Goal: Task Accomplishment & Management: Manage account settings

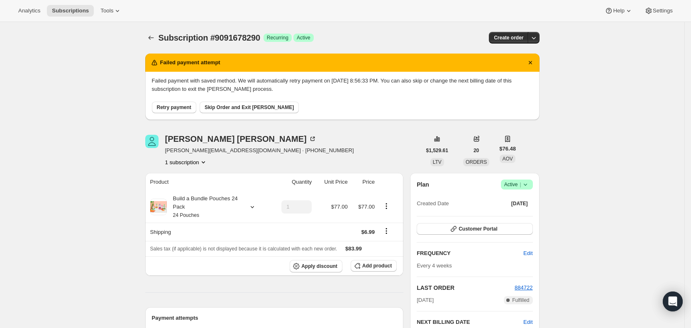
scroll to position [276, 0]
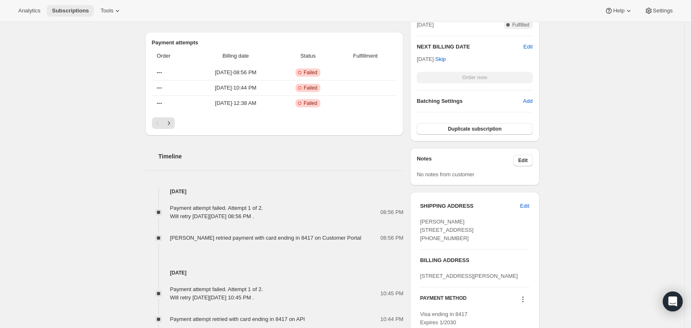
click at [68, 8] on span "Subscriptions" at bounding box center [70, 10] width 37 height 7
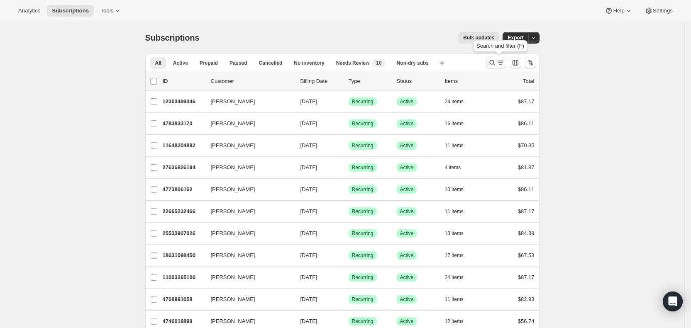
click at [496, 65] on icon "Search and filter results" at bounding box center [492, 63] width 8 height 8
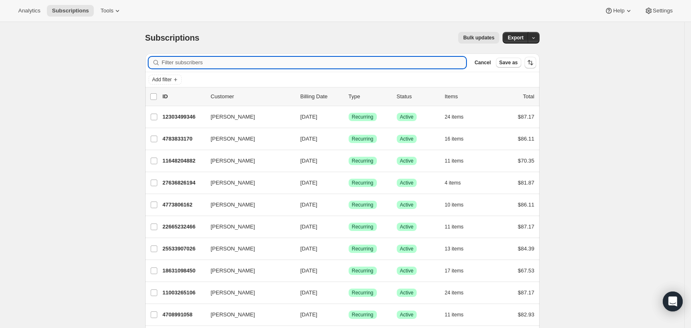
click at [182, 64] on input "Filter subscribers" at bounding box center [314, 63] width 305 height 12
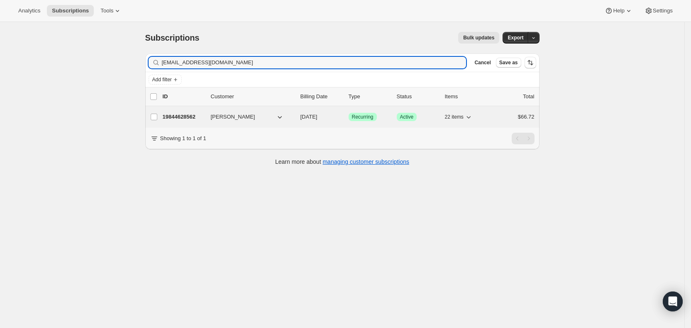
type input "[EMAIL_ADDRESS][DOMAIN_NAME]"
click at [318, 118] on span "[DATE]" at bounding box center [309, 117] width 17 height 6
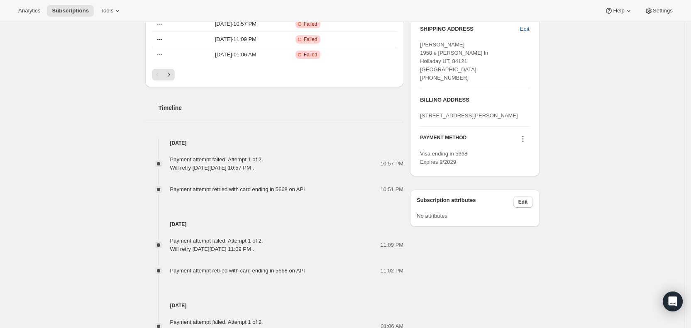
scroll to position [458, 0]
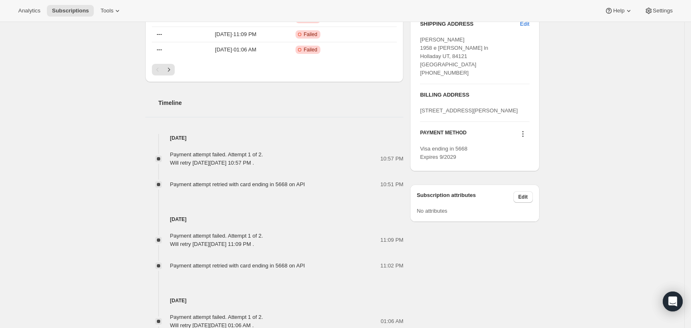
click at [527, 138] on icon at bounding box center [523, 134] width 8 height 8
click at [526, 165] on span "Send link to update card" at bounding box center [526, 166] width 58 height 6
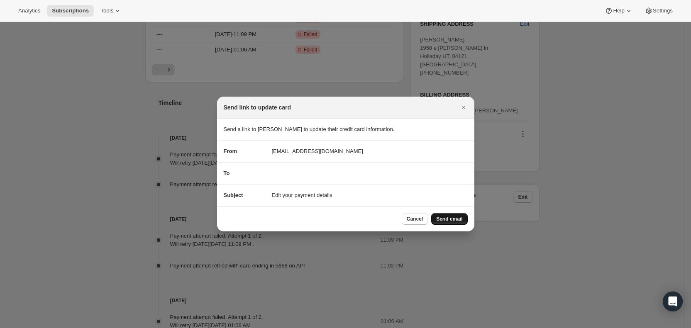
click at [441, 216] on span "Send email" at bounding box center [449, 219] width 26 height 7
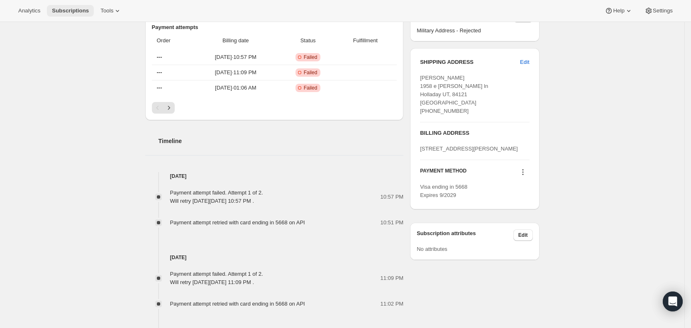
click at [61, 9] on span "Subscriptions" at bounding box center [70, 10] width 37 height 7
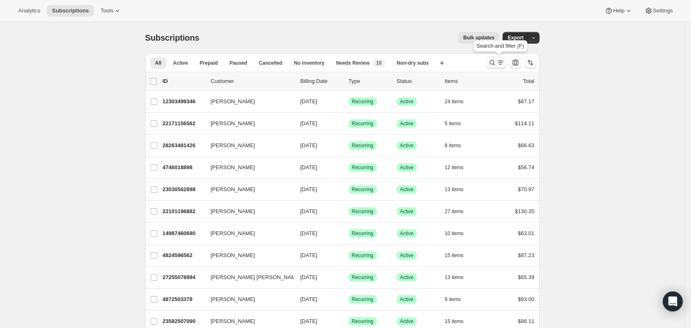
click at [495, 64] on icon "Search and filter results" at bounding box center [491, 62] width 5 height 5
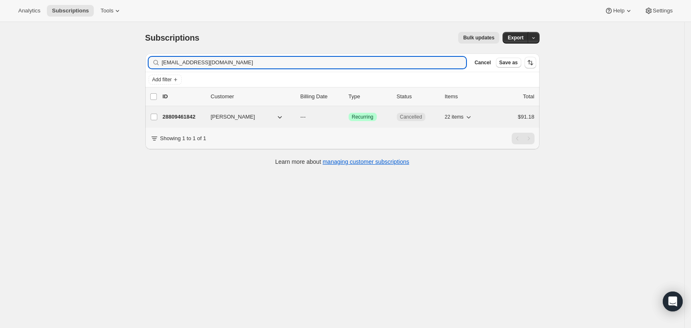
type input "[EMAIL_ADDRESS][DOMAIN_NAME]"
click at [306, 117] on span "---" at bounding box center [303, 117] width 5 height 6
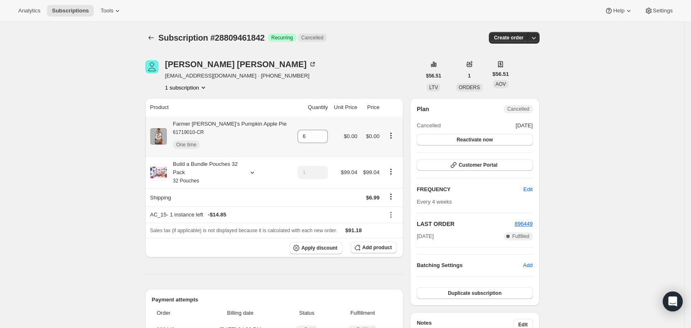
click at [390, 136] on icon "Product actions" at bounding box center [391, 136] width 8 height 8
click at [383, 179] on span "Remove" at bounding box center [374, 180] width 20 height 6
type input "0"
click at [397, 44] on div "Subscription #28809461842. This page is ready Subscription #28809461842 Success…" at bounding box center [342, 38] width 394 height 32
drag, startPoint x: 353, startPoint y: 46, endPoint x: 384, endPoint y: 2, distance: 53.5
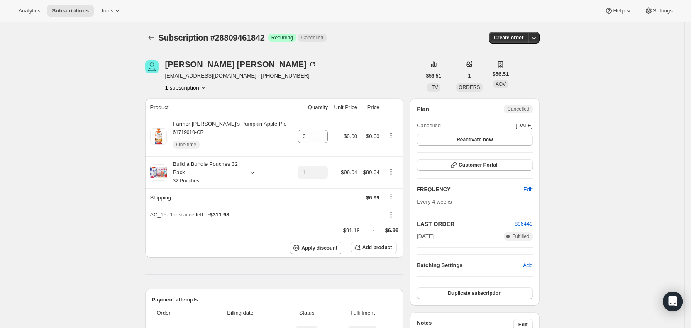
click at [357, 40] on div "Subscription #28809461842. This page is ready Subscription #28809461842 Success…" at bounding box center [342, 38] width 394 height 32
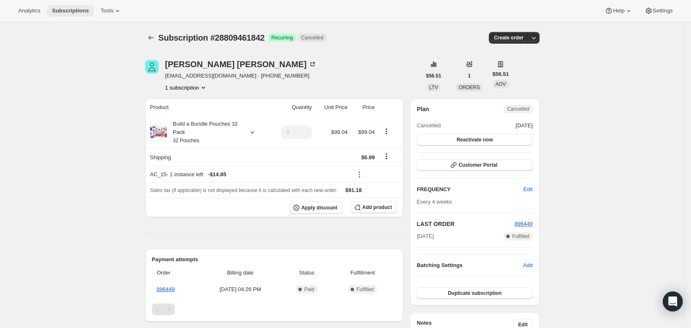
click at [61, 10] on span "Subscriptions" at bounding box center [70, 10] width 37 height 7
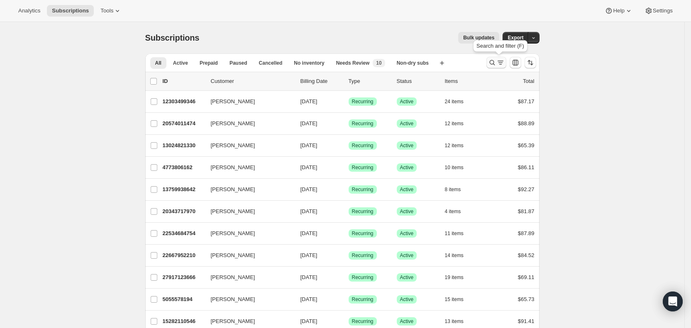
click at [503, 61] on icon "Search and filter results" at bounding box center [500, 63] width 8 height 8
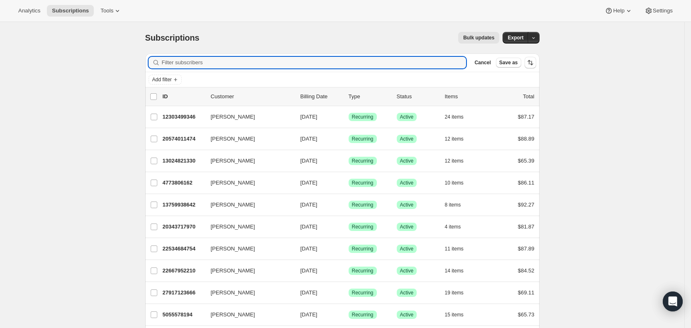
paste input "[EMAIL_ADDRESS][DOMAIN_NAME]"
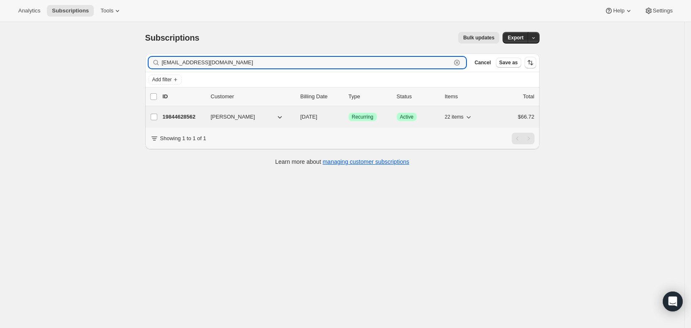
type input "[EMAIL_ADDRESS][DOMAIN_NAME]"
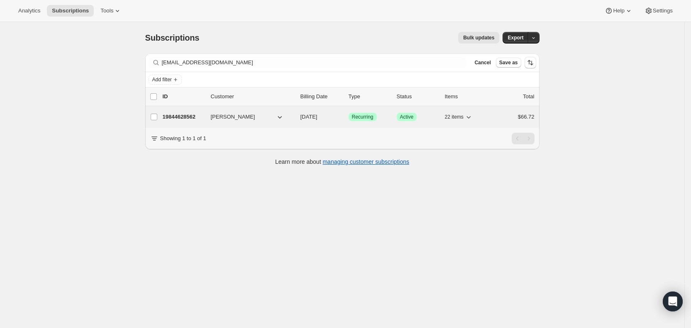
click at [318, 115] on span "[DATE]" at bounding box center [309, 117] width 17 height 6
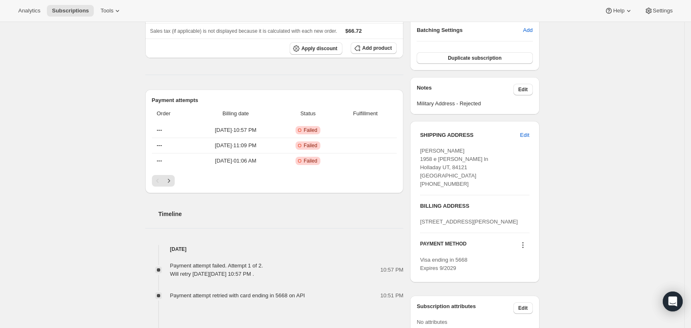
scroll to position [330, 0]
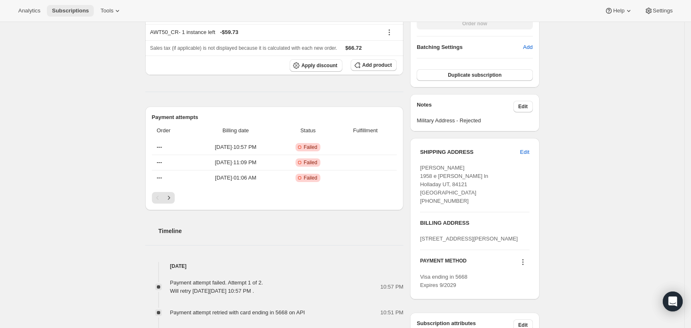
click at [73, 9] on span "Subscriptions" at bounding box center [70, 10] width 37 height 7
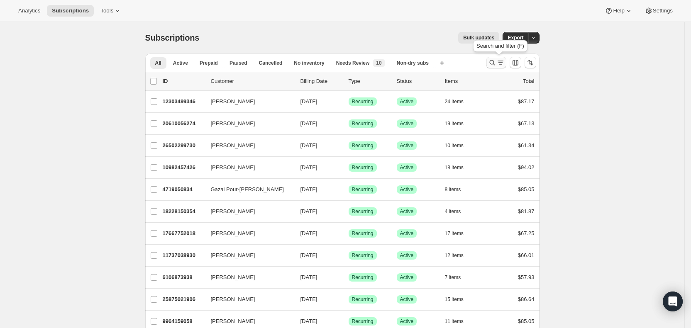
click at [502, 63] on icon "Search and filter results" at bounding box center [500, 62] width 5 height 1
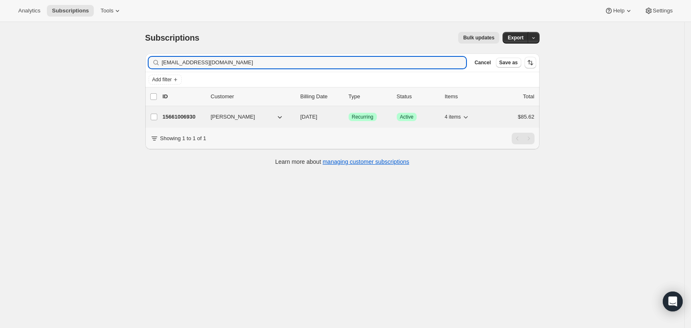
type input "[EMAIL_ADDRESS][DOMAIN_NAME]"
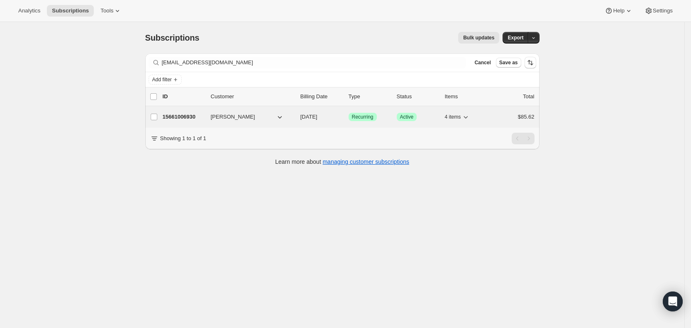
click at [318, 116] on span "[DATE]" at bounding box center [309, 117] width 17 height 6
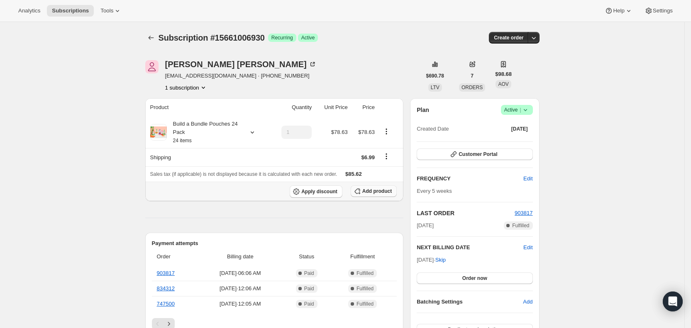
click at [383, 193] on span "Add product" at bounding box center [376, 191] width 29 height 7
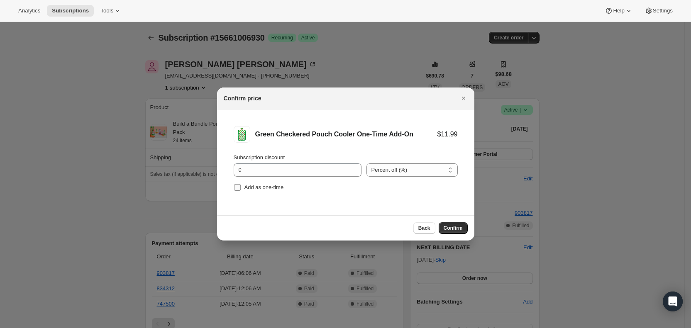
click at [238, 188] on input "Add as one-time" at bounding box center [237, 187] width 7 height 7
checkbox input "true"
click at [454, 227] on span "Confirm" at bounding box center [453, 228] width 19 height 7
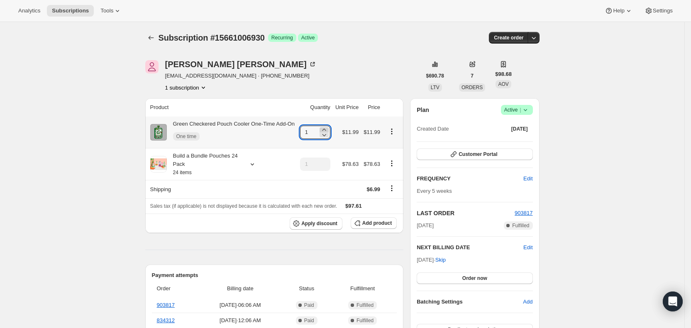
click at [328, 128] on icon at bounding box center [324, 130] width 8 height 8
type input "2"
click at [75, 9] on span "Subscriptions" at bounding box center [70, 10] width 37 height 7
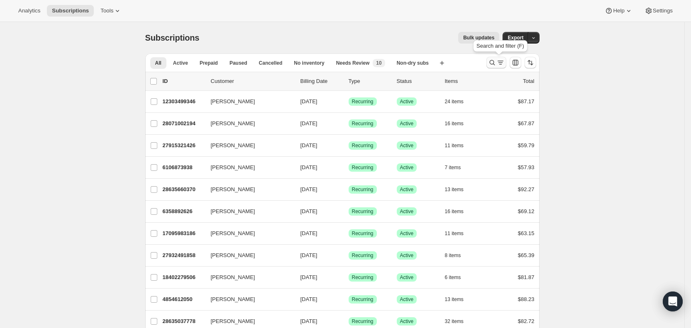
click at [496, 63] on icon "Search and filter results" at bounding box center [492, 63] width 8 height 8
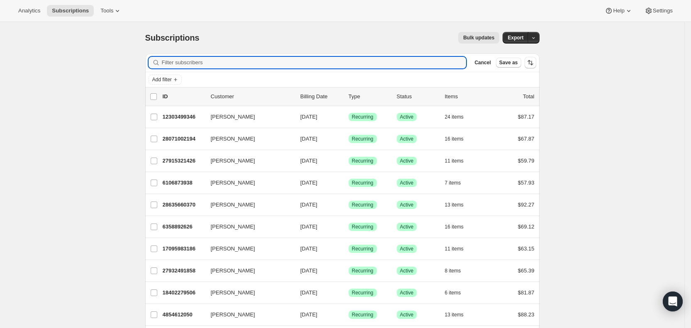
paste input "[EMAIL_ADDRESS][DOMAIN_NAME]"
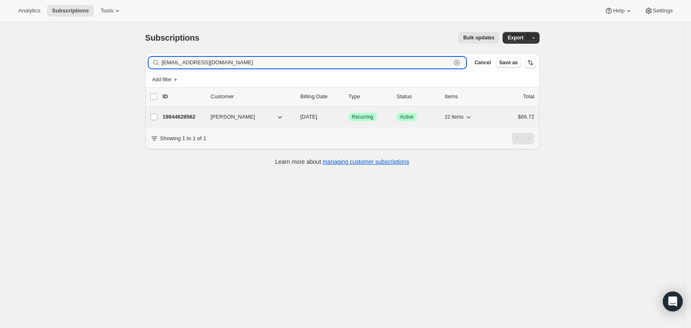
type input "[EMAIL_ADDRESS][DOMAIN_NAME]"
click at [314, 117] on span "[DATE]" at bounding box center [309, 117] width 17 height 6
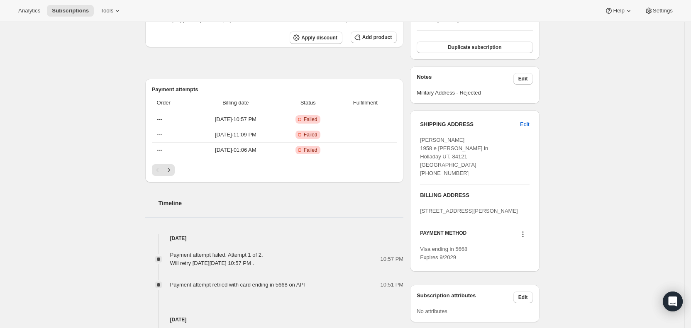
scroll to position [380, 0]
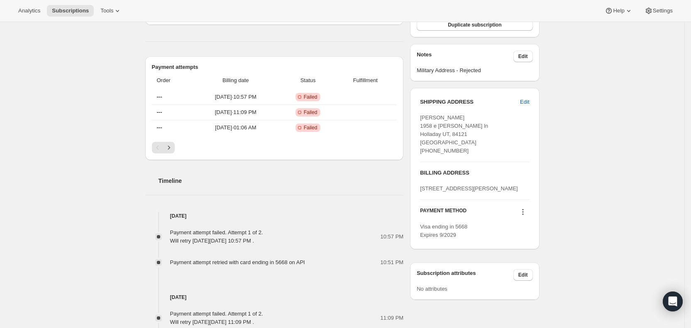
click at [525, 216] on icon at bounding box center [523, 212] width 8 height 8
click at [527, 270] on span "Add credit card" at bounding box center [515, 272] width 36 height 6
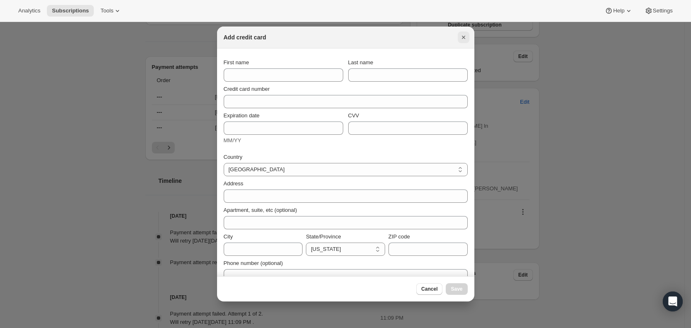
click at [463, 36] on icon "Close" at bounding box center [463, 37] width 8 height 8
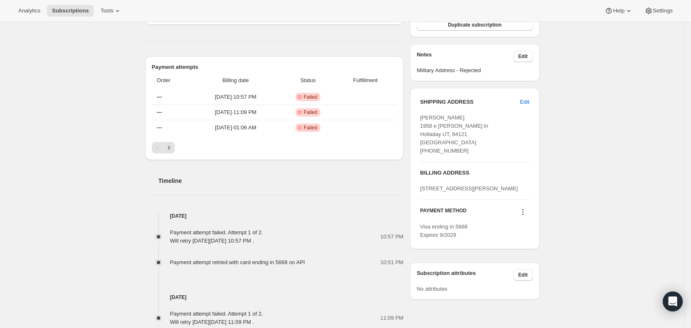
click at [526, 216] on icon at bounding box center [523, 212] width 8 height 8
click at [523, 244] on span "Send link to update card" at bounding box center [526, 244] width 58 height 6
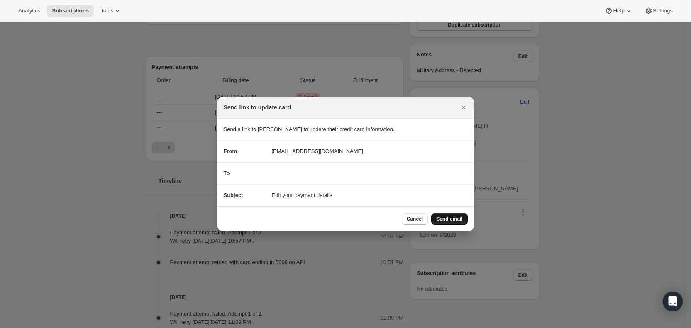
click at [450, 217] on span "Send email" at bounding box center [449, 219] width 26 height 7
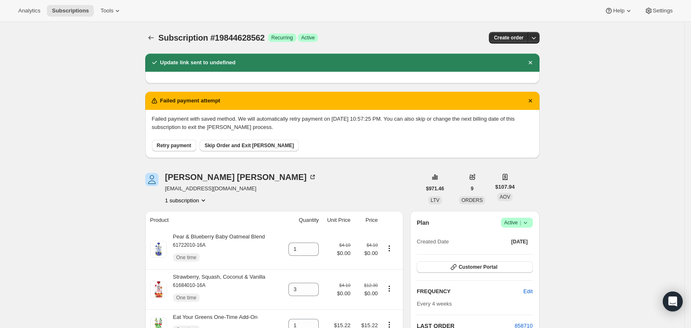
scroll to position [380, 0]
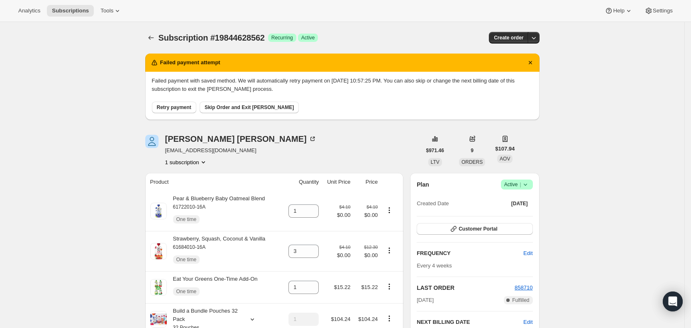
click at [185, 108] on span "Retry payment" at bounding box center [174, 107] width 34 height 7
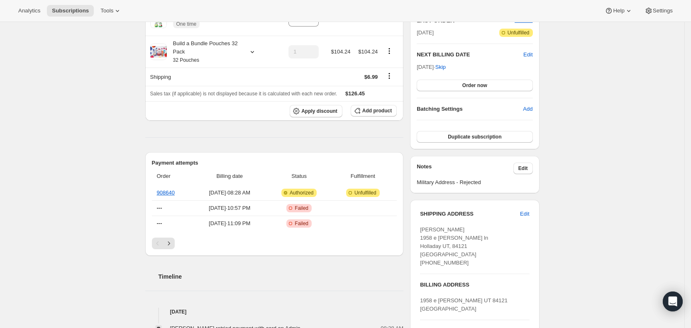
scroll to position [196, 0]
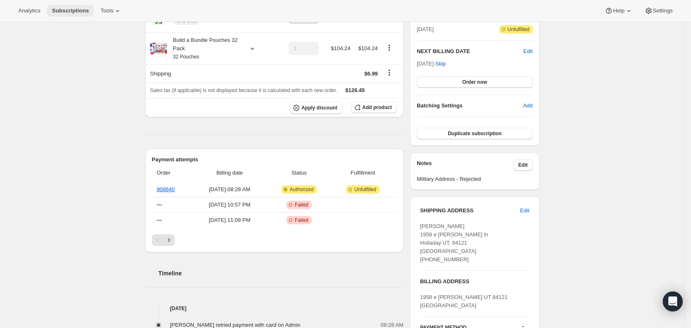
click at [65, 10] on span "Subscriptions" at bounding box center [70, 10] width 37 height 7
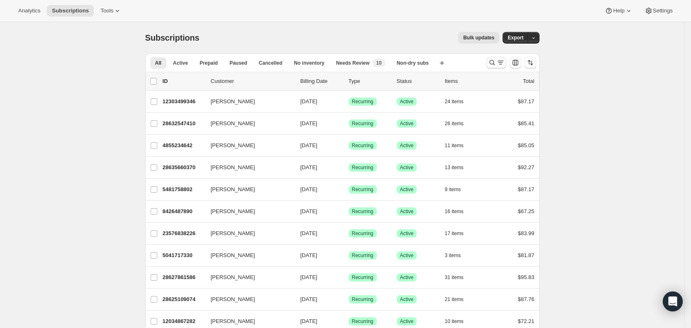
click at [500, 65] on icon "Search and filter results" at bounding box center [500, 63] width 8 height 8
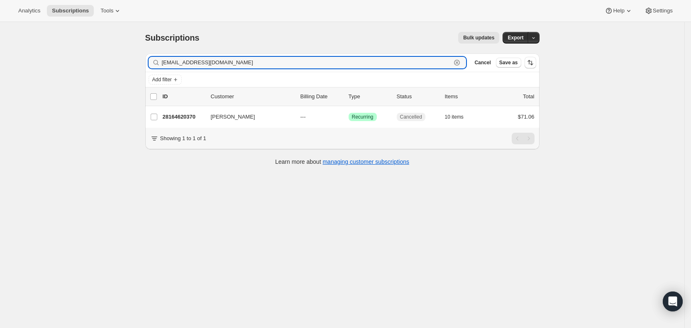
drag, startPoint x: 227, startPoint y: 62, endPoint x: 164, endPoint y: 62, distance: 62.3
click at [164, 62] on div "bgrimley16@gmail.com Clear" at bounding box center [308, 63] width 318 height 12
paste input "previti"
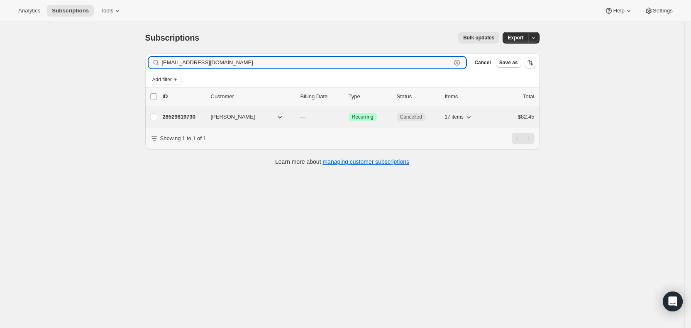
type input "bpreviti16@gmail.com"
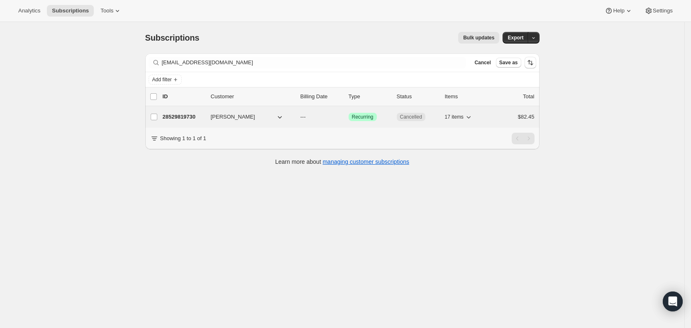
click at [306, 117] on span "---" at bounding box center [303, 117] width 5 height 6
